Goal: Contribute content

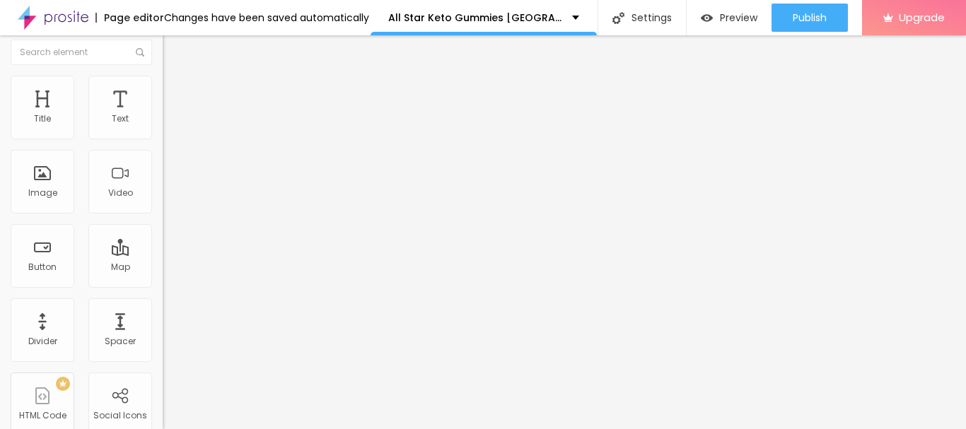
scroll to position [8, 0]
click at [163, 110] on img at bounding box center [167, 106] width 8 height 8
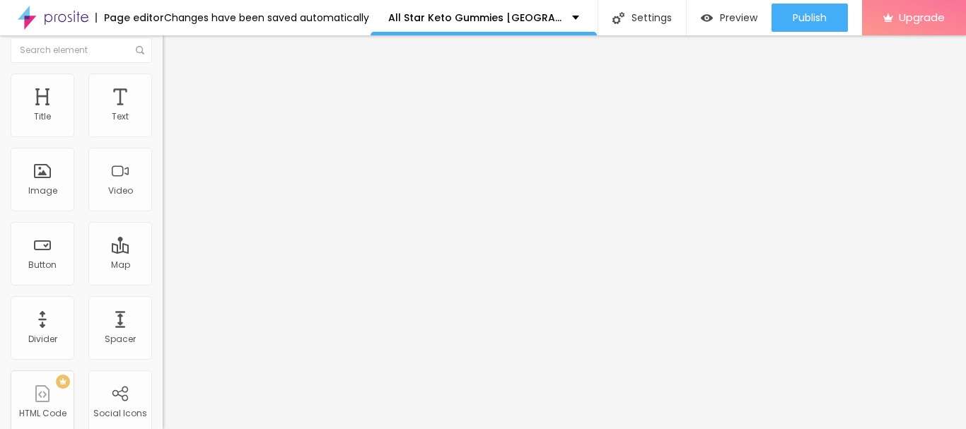
click at [163, 134] on input "text" at bounding box center [248, 127] width 170 height 14
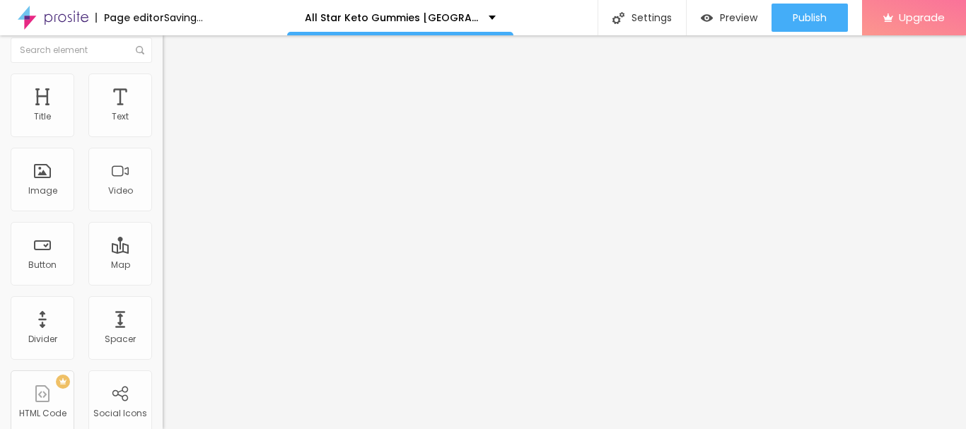
click at [163, 282] on input "https://" at bounding box center [248, 274] width 170 height 14
paste input "[DOMAIN_NAME][URL]"
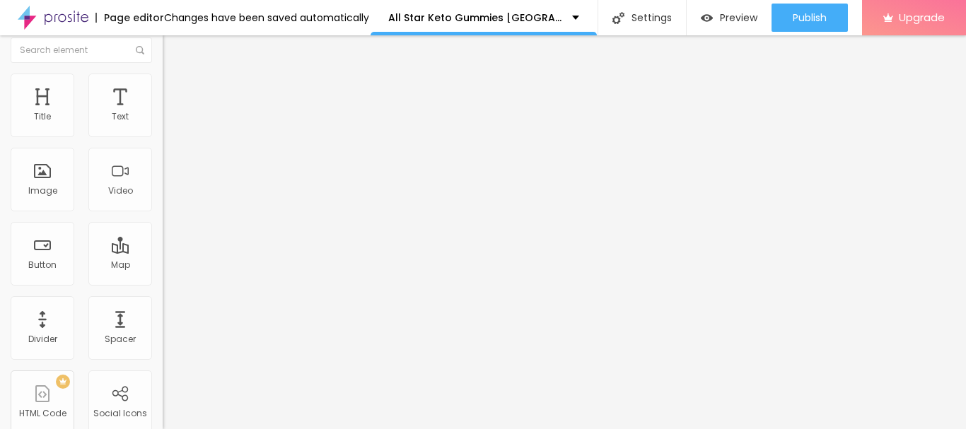
type input "[URL][DOMAIN_NAME]"
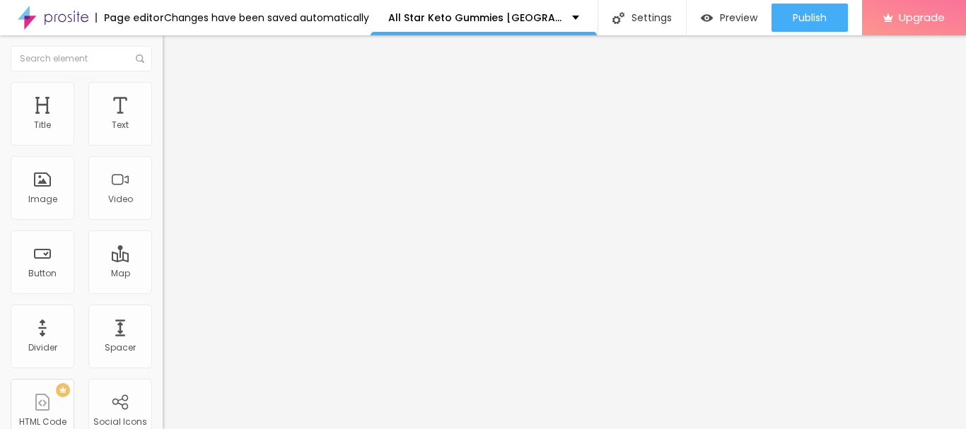
click at [175, 122] on span "Heading 1" at bounding box center [209, 112] width 69 height 20
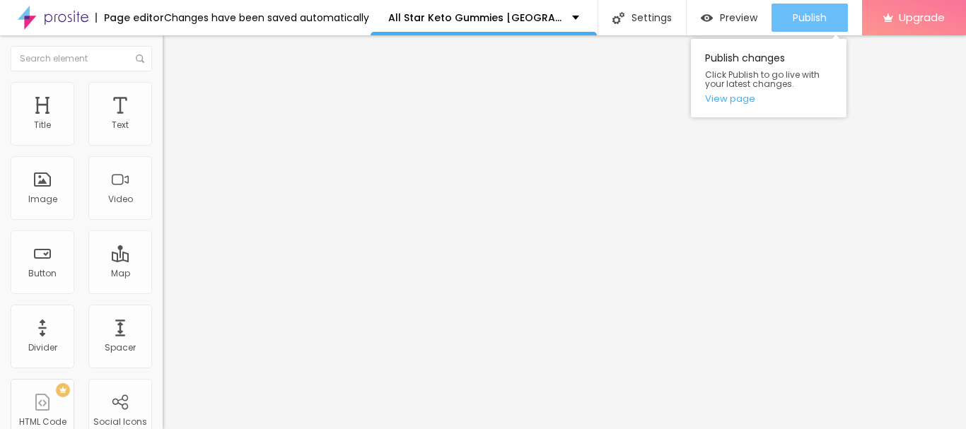
click at [805, 13] on span "Publish" at bounding box center [810, 17] width 34 height 11
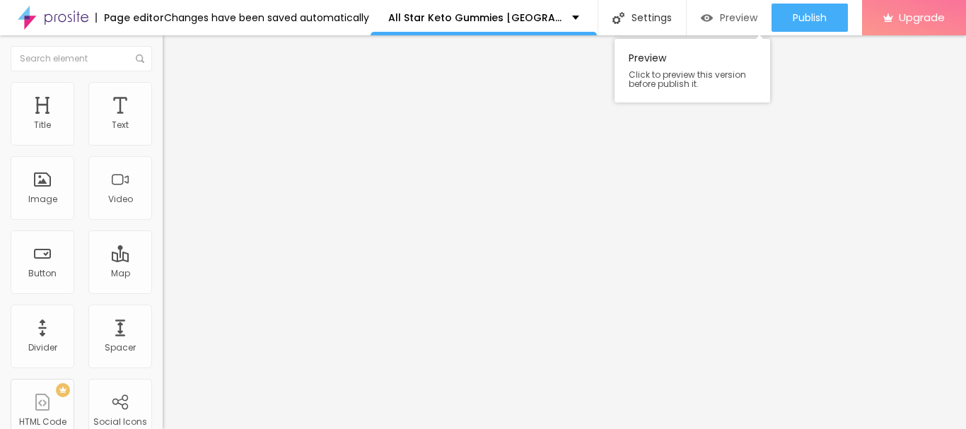
click at [722, 21] on span "Preview" at bounding box center [738, 17] width 37 height 11
